Goal: Navigation & Orientation: Find specific page/section

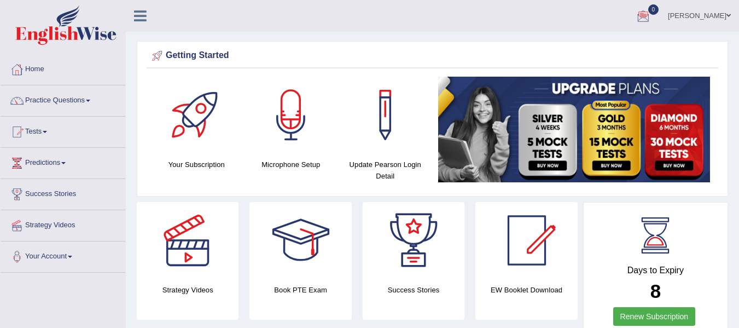
click at [550, 59] on div "Getting Started" at bounding box center [432, 56] width 566 height 16
drag, startPoint x: 460, startPoint y: 234, endPoint x: 459, endPoint y: 249, distance: 15.4
click at [40, 71] on link "Home" at bounding box center [63, 67] width 125 height 27
click at [49, 77] on link "Home" at bounding box center [62, 67] width 122 height 27
